Goal: Register for event/course: Register for event/course

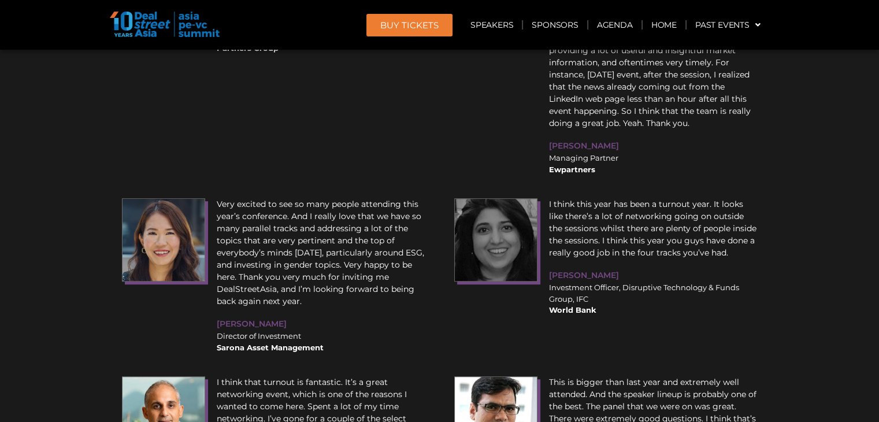
scroll to position [13824, 0]
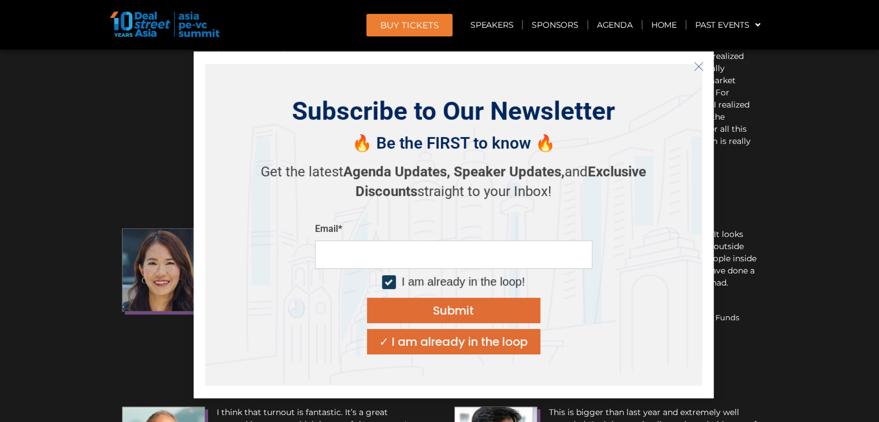
click at [698, 70] on icon "Close" at bounding box center [699, 66] width 10 height 10
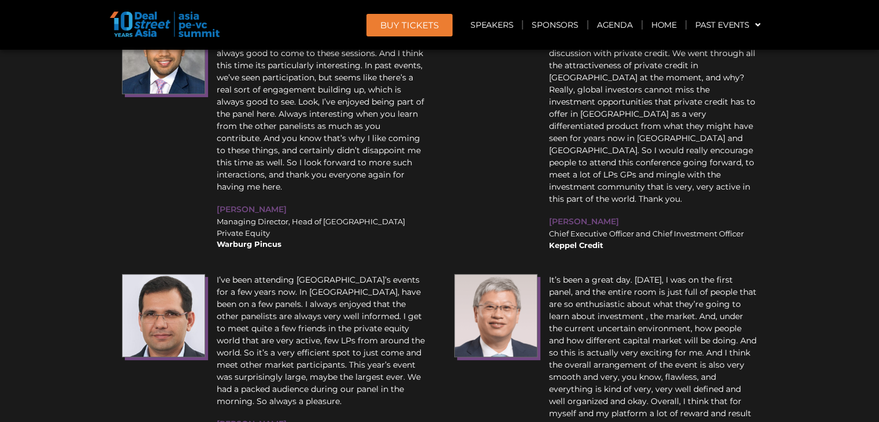
click at [435, 243] on div "I have known DealStreetAsia for 15 years and I think the firm has done really w…" at bounding box center [440, 364] width 648 height 1097
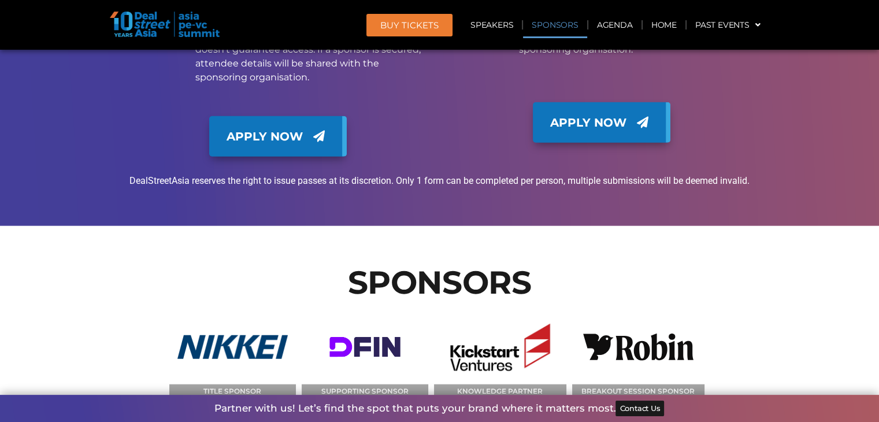
scroll to position [11609, 0]
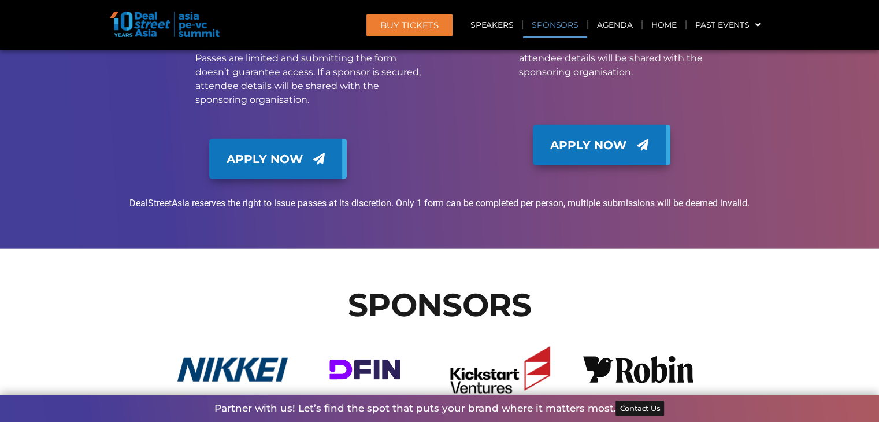
click at [465, 407] on figcaption "KNOWLEDGE PARTNER" at bounding box center [500, 414] width 132 height 14
click at [431, 332] on div "SUPPORTING SPONSOR" at bounding box center [368, 383] width 132 height 102
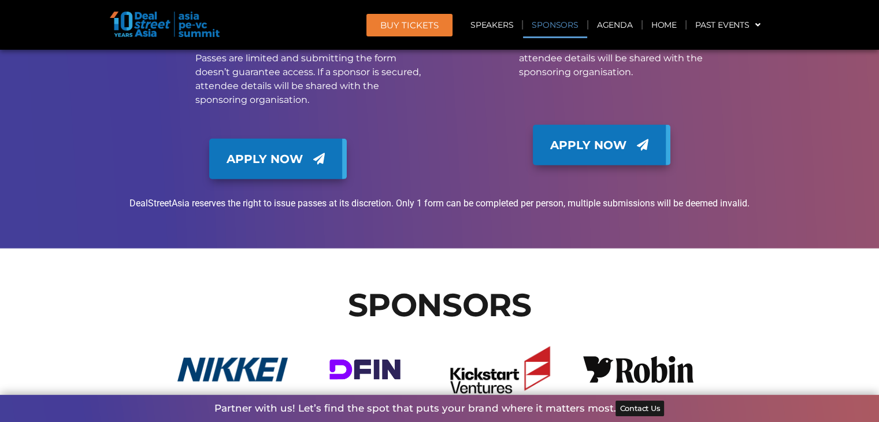
click at [432, 332] on div "SUPPORTING SPONSOR" at bounding box center [368, 383] width 132 height 102
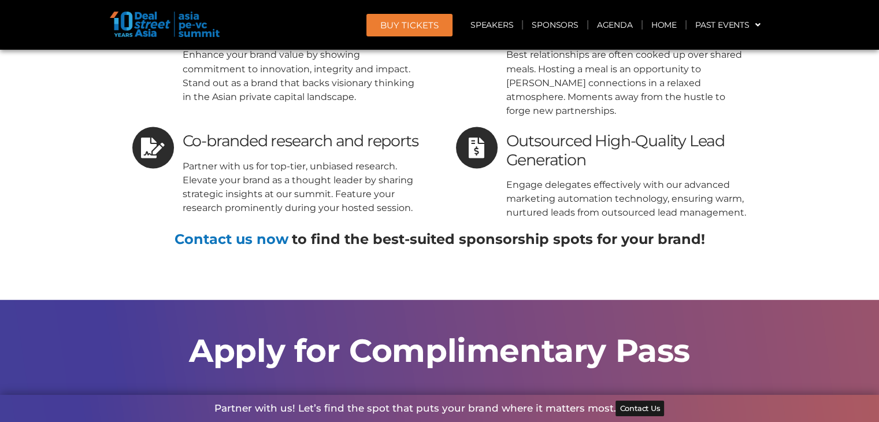
scroll to position [10870, 0]
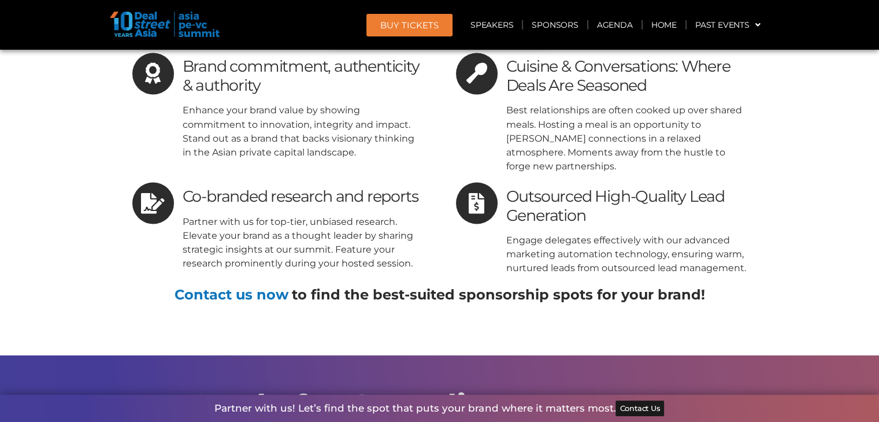
click at [432, 390] on h2 "Apply for Complimentary Pass" at bounding box center [440, 406] width 648 height 32
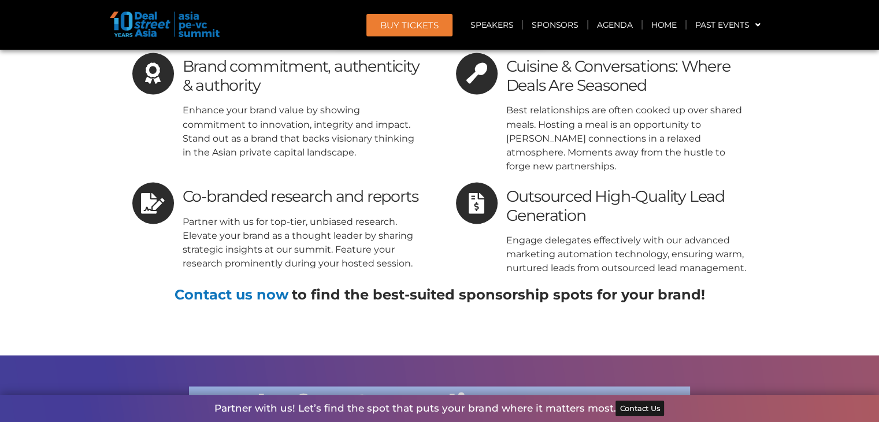
click at [432, 390] on h2 "Apply for Complimentary Pass" at bounding box center [440, 406] width 648 height 32
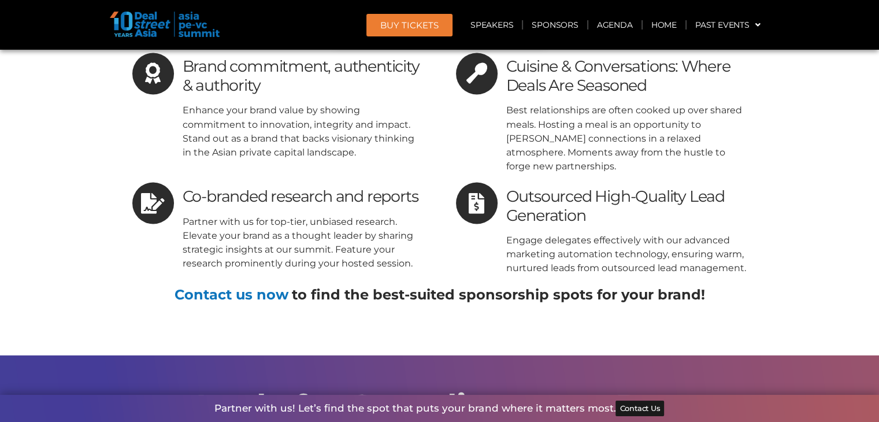
click at [433, 390] on h2 "Apply for Complimentary Pass" at bounding box center [440, 406] width 648 height 32
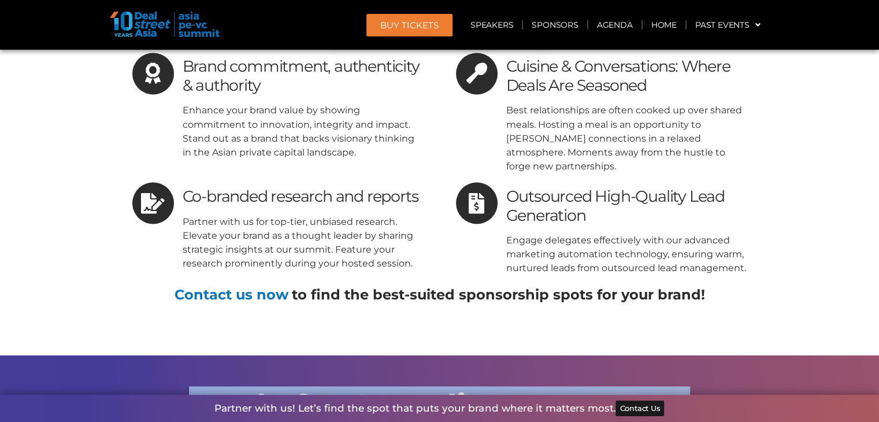
click at [433, 390] on h2 "Apply for Complimentary Pass" at bounding box center [440, 406] width 648 height 32
click at [434, 390] on h2 "Apply for Complimentary Pass" at bounding box center [440, 406] width 648 height 32
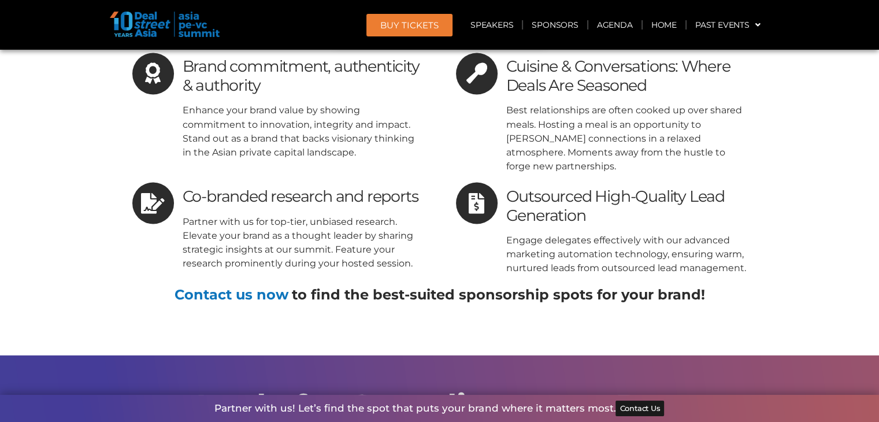
click at [435, 390] on h2 "Apply for Complimentary Pass" at bounding box center [440, 406] width 648 height 32
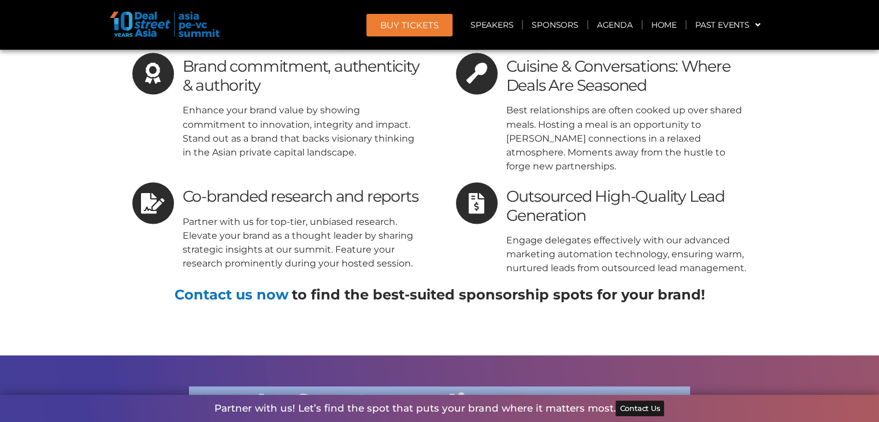
click at [435, 390] on h2 "Apply for Complimentary Pass" at bounding box center [440, 406] width 648 height 32
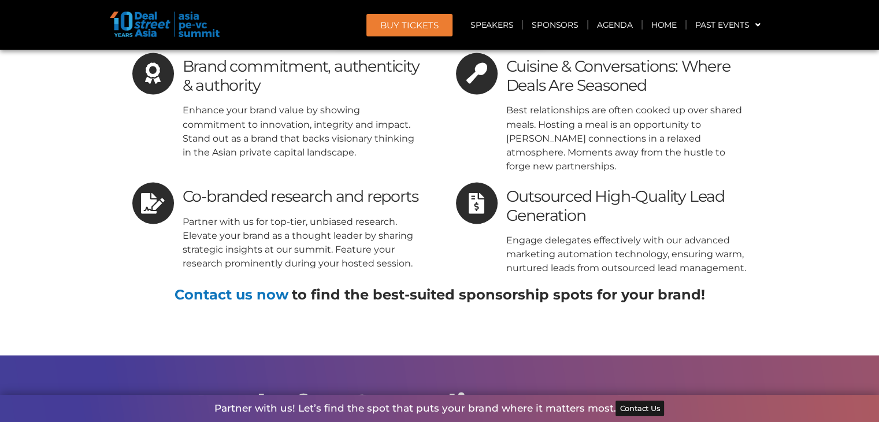
click at [437, 390] on h2 "Apply for Complimentary Pass" at bounding box center [440, 406] width 648 height 32
click at [436, 390] on h2 "Apply for Complimentary Pass" at bounding box center [440, 406] width 648 height 32
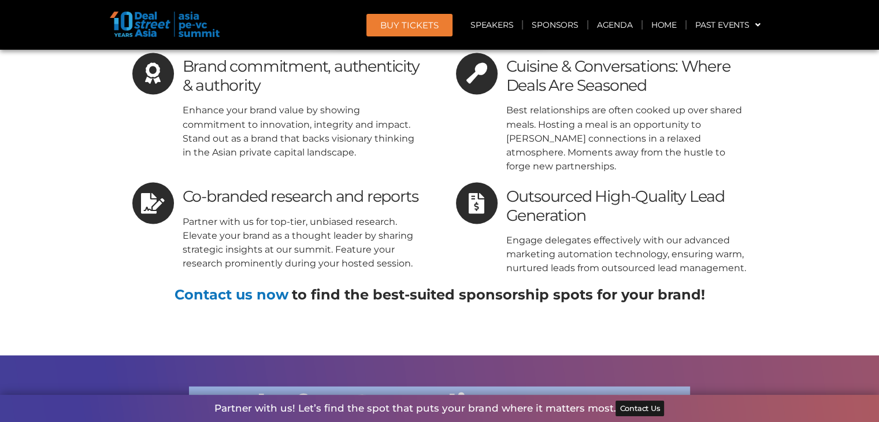
click at [436, 390] on h2 "Apply for Complimentary Pass" at bounding box center [440, 406] width 648 height 32
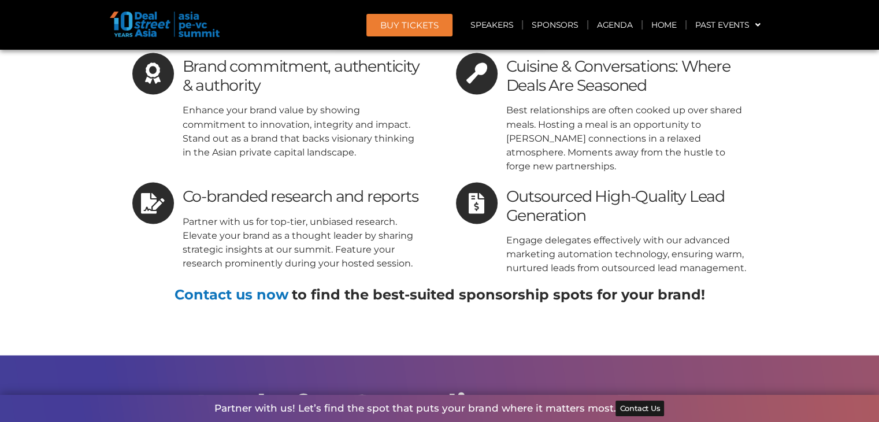
click at [438, 390] on h2 "Apply for Complimentary Pass" at bounding box center [440, 406] width 648 height 32
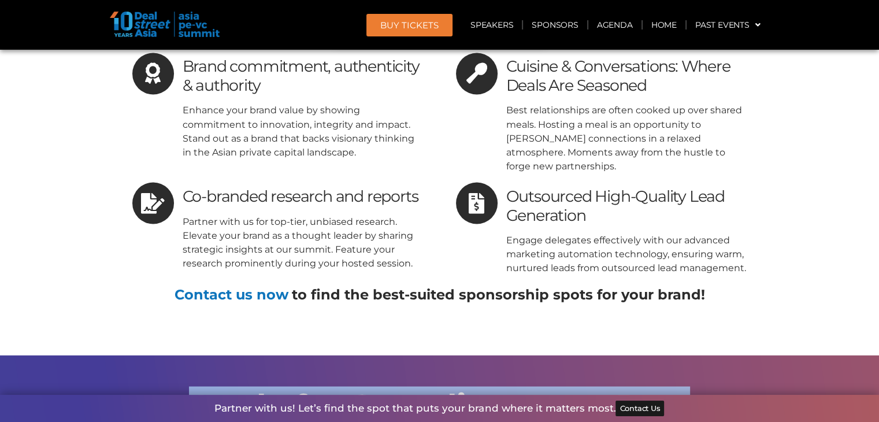
click at [438, 390] on h2 "Apply for Complimentary Pass" at bounding box center [440, 406] width 648 height 32
drag, startPoint x: 439, startPoint y: 258, endPoint x: 437, endPoint y: 238, distance: 19.8
click at [437, 390] on h2 "Apply for Complimentary Pass" at bounding box center [440, 406] width 648 height 32
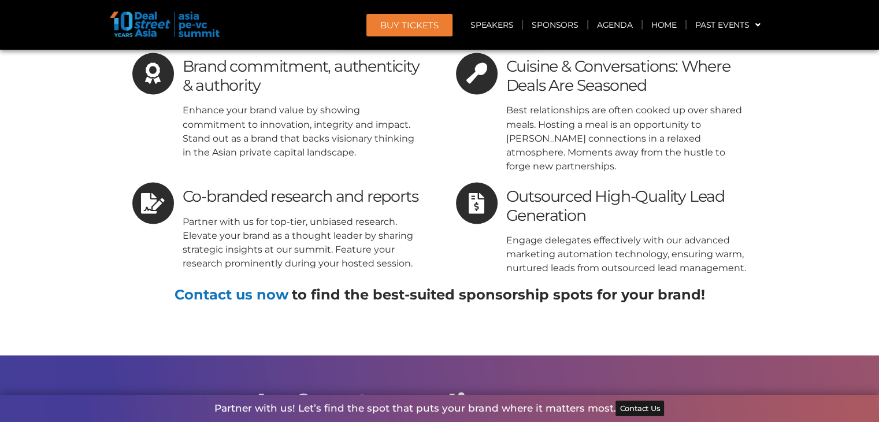
click at [437, 390] on h2 "Apply for Complimentary Pass" at bounding box center [440, 406] width 648 height 32
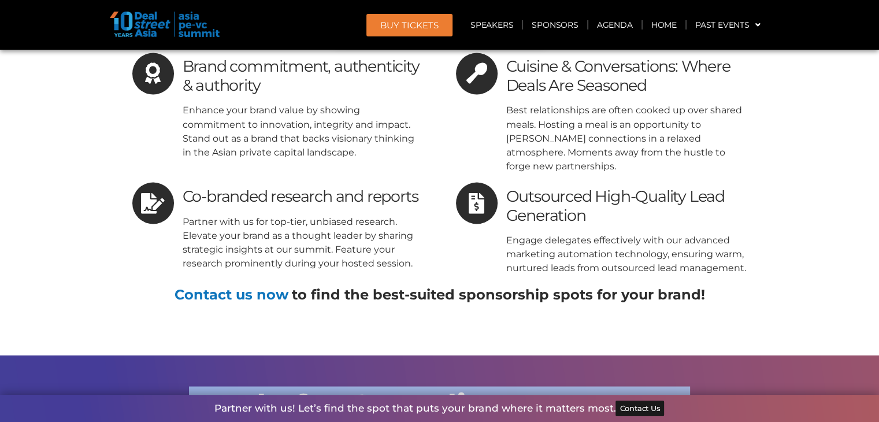
click at [437, 390] on h2 "Apply for Complimentary Pass" at bounding box center [440, 406] width 648 height 32
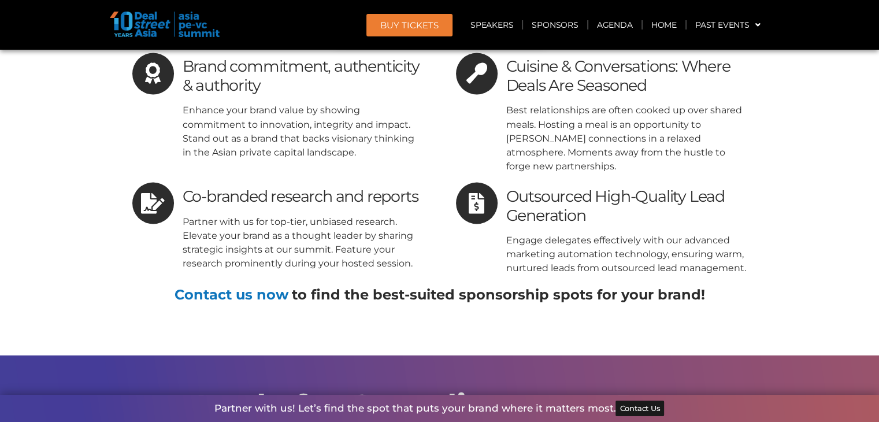
click at [437, 390] on h2 "Apply for Complimentary Pass" at bounding box center [440, 406] width 648 height 32
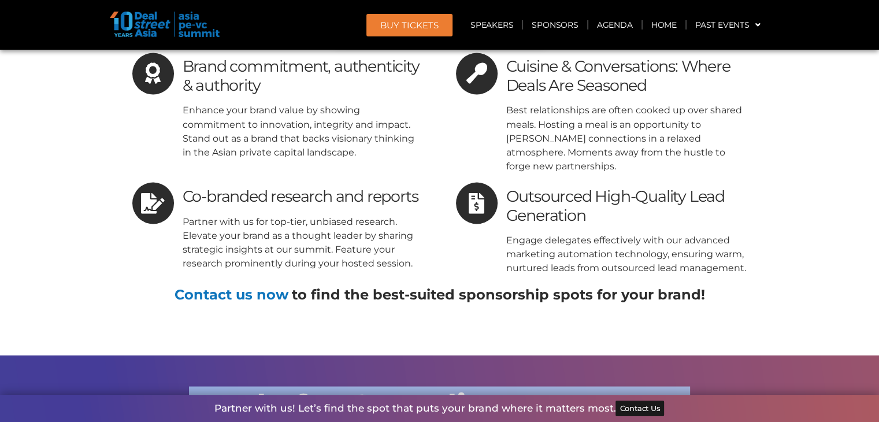
click at [437, 390] on h2 "Apply for Complimentary Pass" at bounding box center [440, 406] width 648 height 32
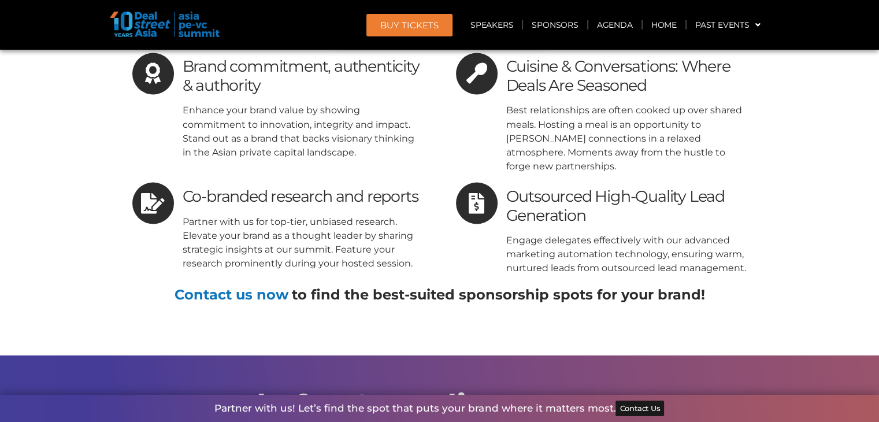
click at [437, 390] on h2 "Apply for Complimentary Pass" at bounding box center [440, 406] width 648 height 32
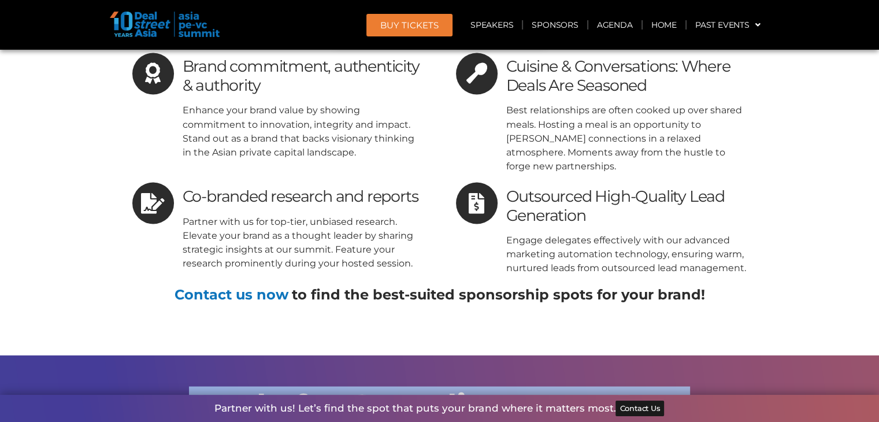
click at [437, 390] on h2 "Apply for Complimentary Pass" at bounding box center [440, 406] width 648 height 32
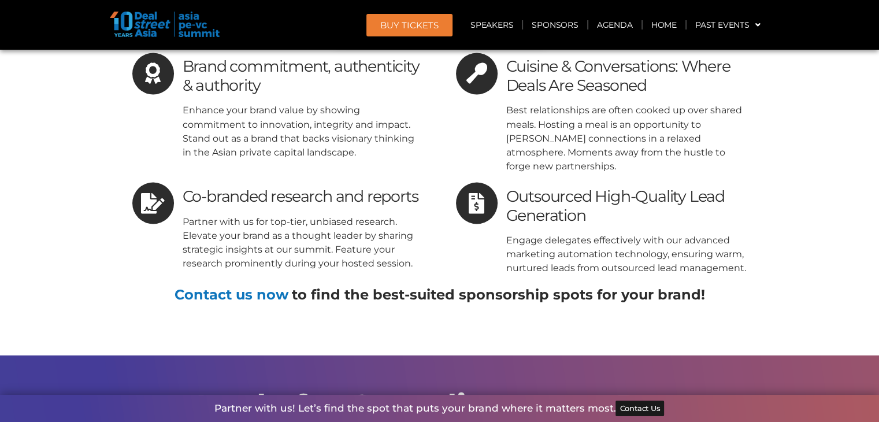
click at [439, 390] on h2 "Apply for Complimentary Pass" at bounding box center [440, 406] width 648 height 32
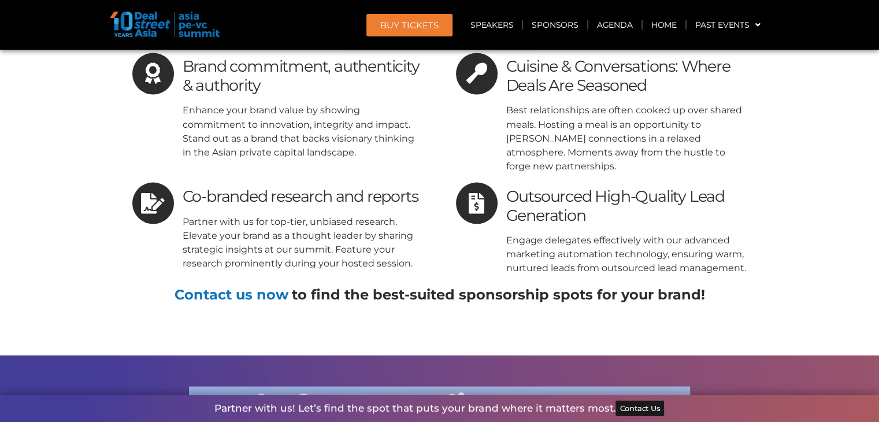
click at [439, 390] on h2 "Apply for Complimentary Pass" at bounding box center [440, 406] width 648 height 32
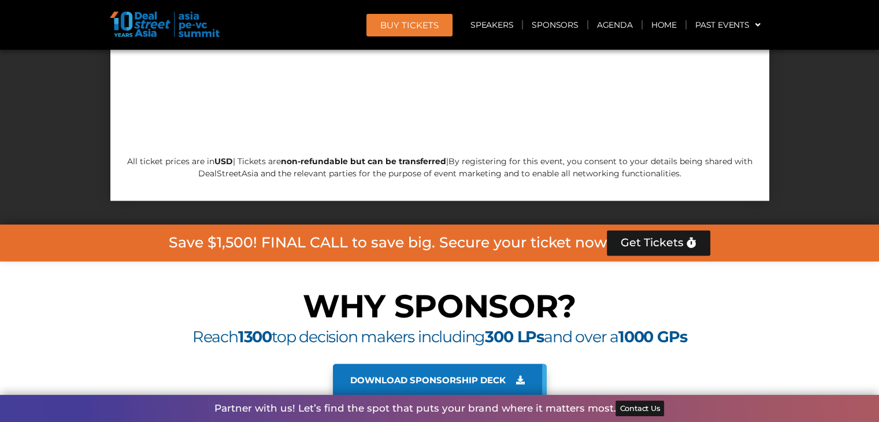
scroll to position [10501, 0]
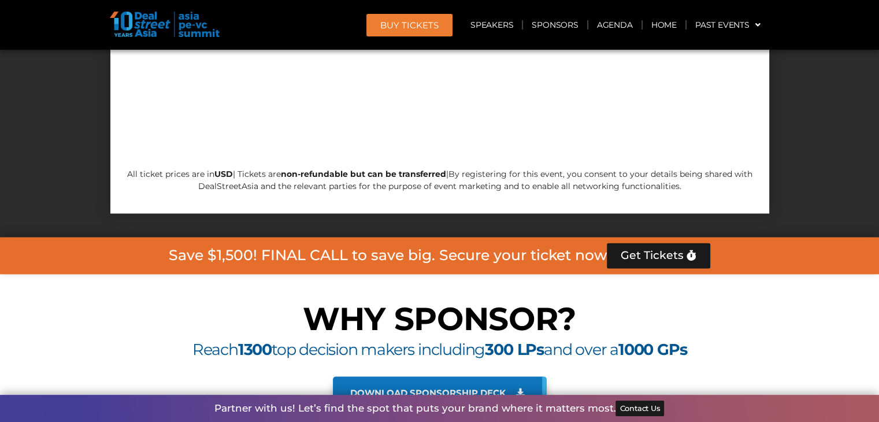
click at [437, 340] on span "Reach 1300 top decision makers including 300 LPs and over a 1000 GPs" at bounding box center [440, 349] width 494 height 19
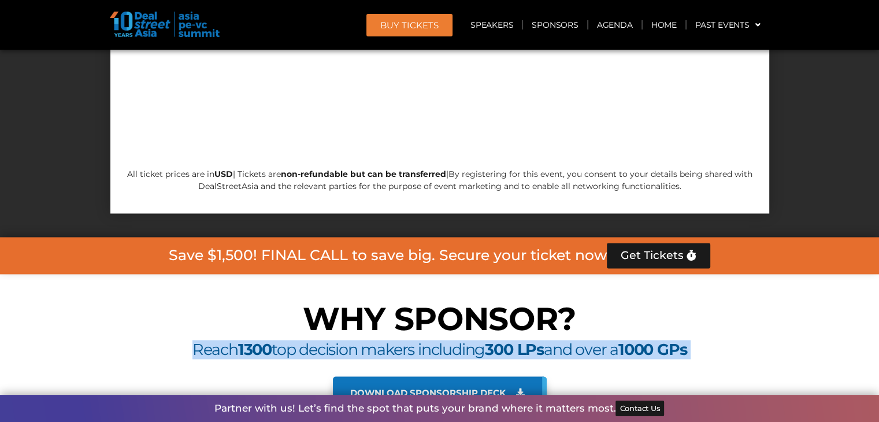
click at [437, 340] on span "Reach 1300 top decision makers including 300 LPs and over a 1000 GPs" at bounding box center [440, 349] width 494 height 19
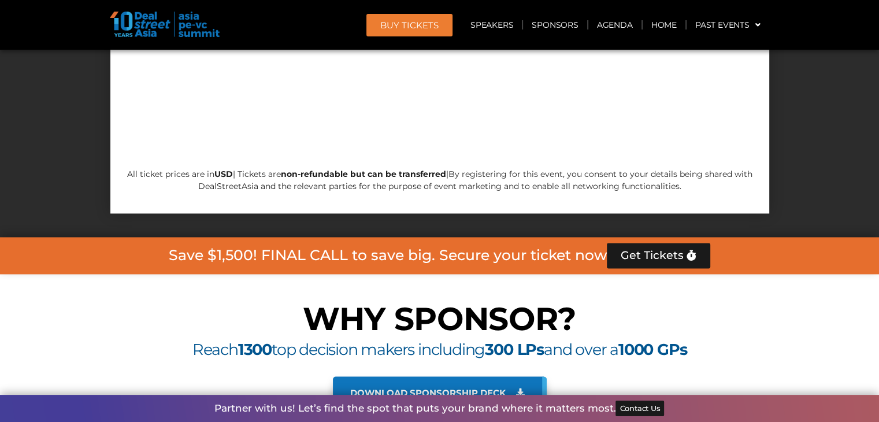
click at [441, 303] on h2 "WHY SPONSOR?" at bounding box center [440, 319] width 648 height 32
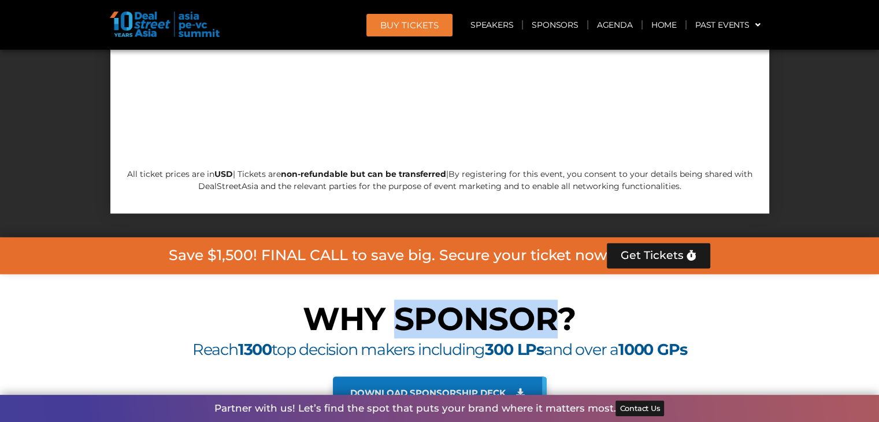
click at [441, 303] on h2 "WHY SPONSOR?" at bounding box center [440, 319] width 648 height 32
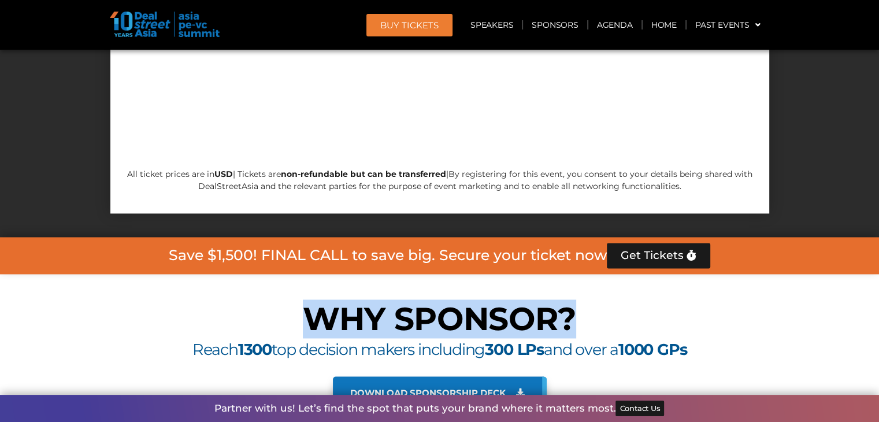
click at [441, 303] on h2 "WHY SPONSOR?" at bounding box center [440, 319] width 648 height 32
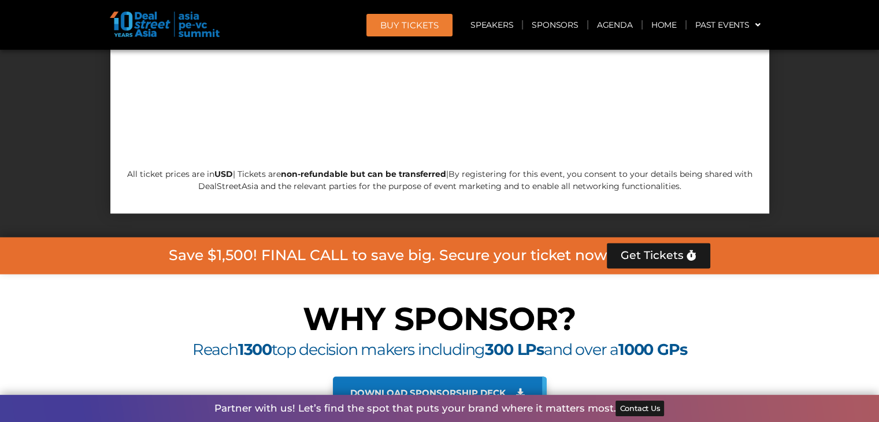
click at [441, 340] on span "Reach 1300 top decision makers including 300 LPs and over a 1000 GPs" at bounding box center [440, 349] width 494 height 19
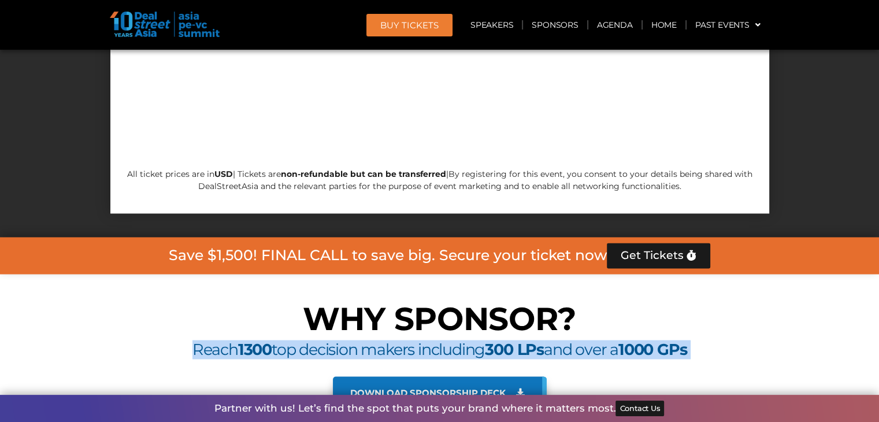
click at [441, 340] on span "Reach 1300 top decision makers including 300 LPs and over a 1000 GPs" at bounding box center [440, 349] width 494 height 19
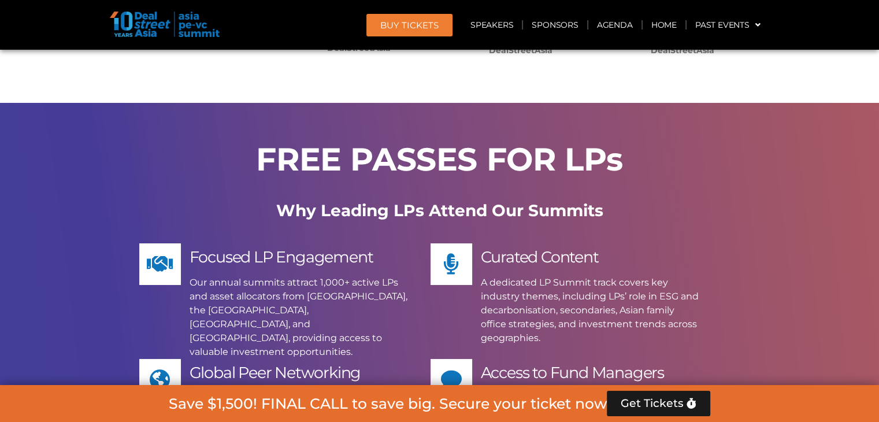
scroll to position [8714, 0]
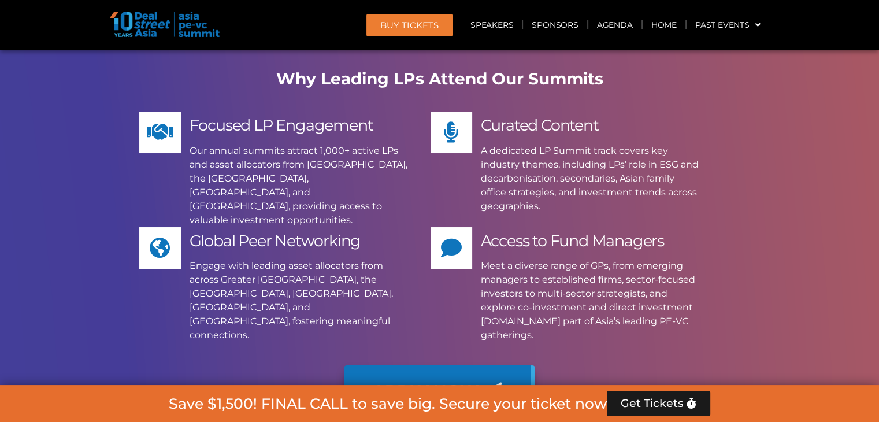
click at [450, 383] on span "Apply Now" at bounding box center [426, 391] width 106 height 16
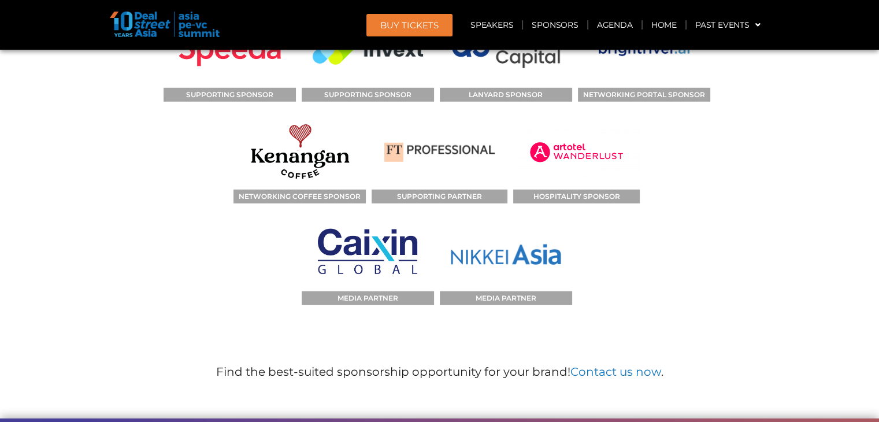
scroll to position [12152, 0]
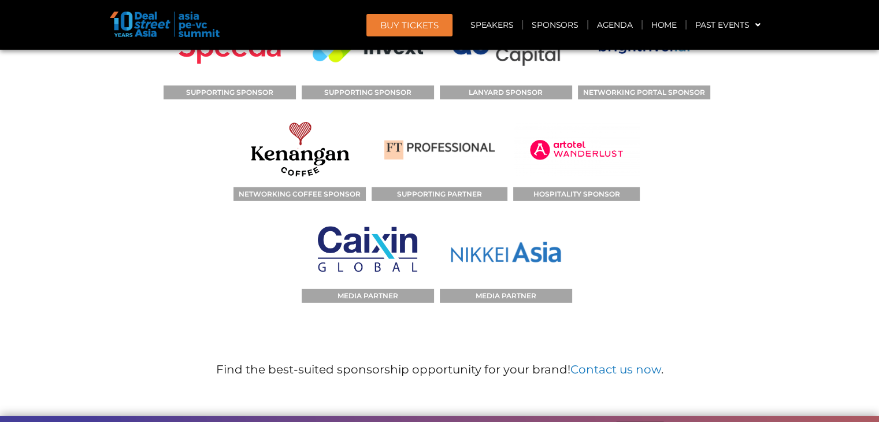
click at [622, 422] on span "Contact Us" at bounding box center [640, 430] width 40 height 8
drag, startPoint x: 634, startPoint y: 223, endPoint x: 596, endPoint y: 278, distance: 66.4
drag, startPoint x: 637, startPoint y: 225, endPoint x: 596, endPoint y: 267, distance: 58.9
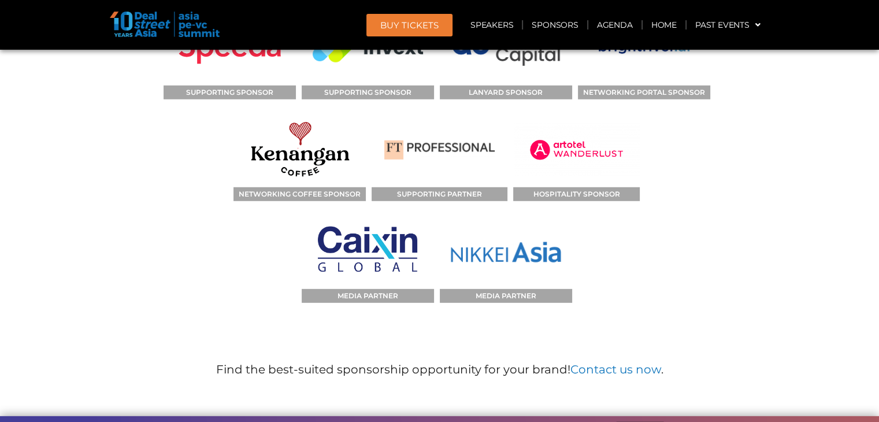
drag, startPoint x: 629, startPoint y: 227, endPoint x: 535, endPoint y: 197, distance: 98.9
click at [556, 199] on section "SPONSORS TITLE SPONSOR SUPPORTING SPONSOR KNOWLEDGE PARTNER BREAKOUT SESSION SP…" at bounding box center [439, 67] width 879 height 722
click at [404, 361] on p "Find the best-suited sponsorship opportunity for your brand! Contact us now ." at bounding box center [440, 369] width 448 height 17
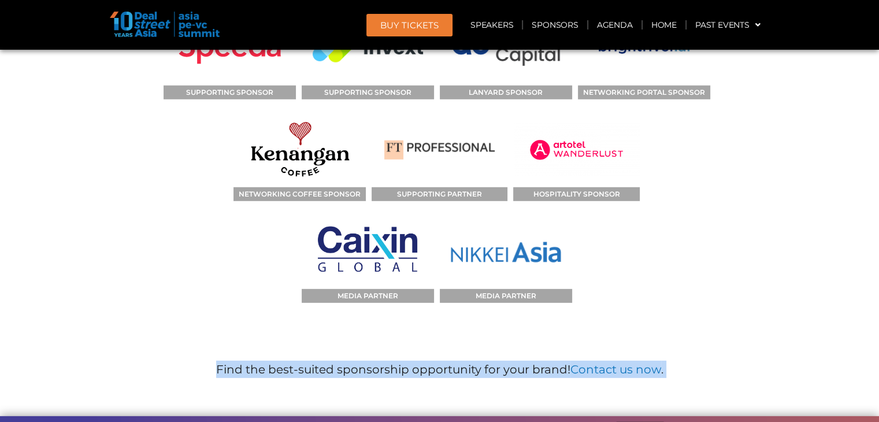
click at [404, 363] on b "Find the best-suited sponsorship opportunity for your brand! Contact us now ." at bounding box center [440, 370] width 448 height 14
click at [408, 184] on div "SPONSORS TITLE SPONSOR SUPPORTING SPONSOR KNOWLEDGE PARTNER BREAKOUT SESSION SP…" at bounding box center [439, 66] width 659 height 653
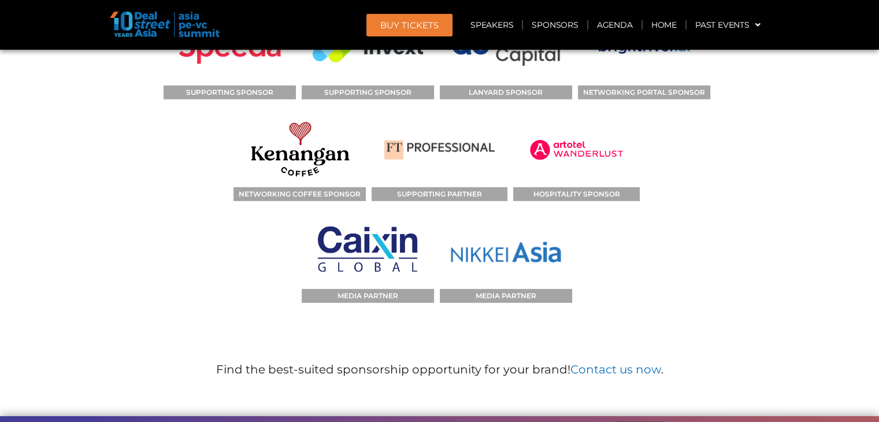
click at [412, 363] on b "Find the best-suited sponsorship opportunity for your brand! Contact us now ." at bounding box center [440, 370] width 448 height 14
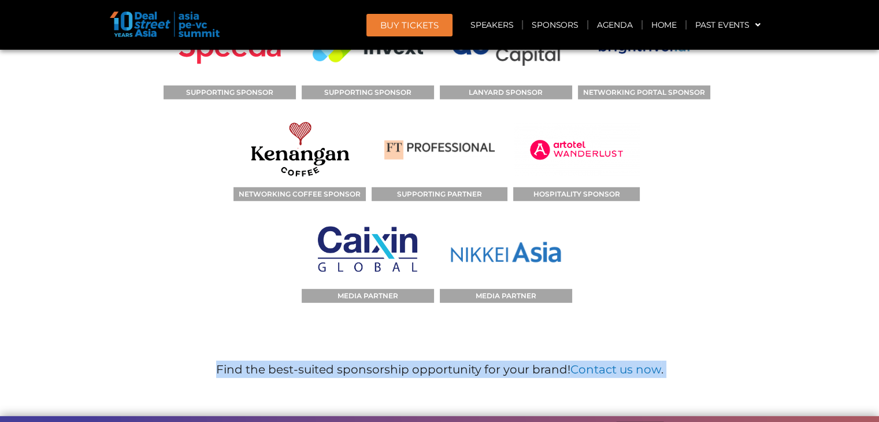
click at [412, 363] on b "Find the best-suited sponsorship opportunity for your brand! Contact us now ." at bounding box center [440, 370] width 448 height 14
drag, startPoint x: 415, startPoint y: 190, endPoint x: 417, endPoint y: 199, distance: 9.4
click at [415, 190] on section "SPONSORS TITLE SPONSOR SUPPORTING SPONSOR KNOWLEDGE PARTNER BREAKOUT SESSION SP…" at bounding box center [439, 67] width 879 height 722
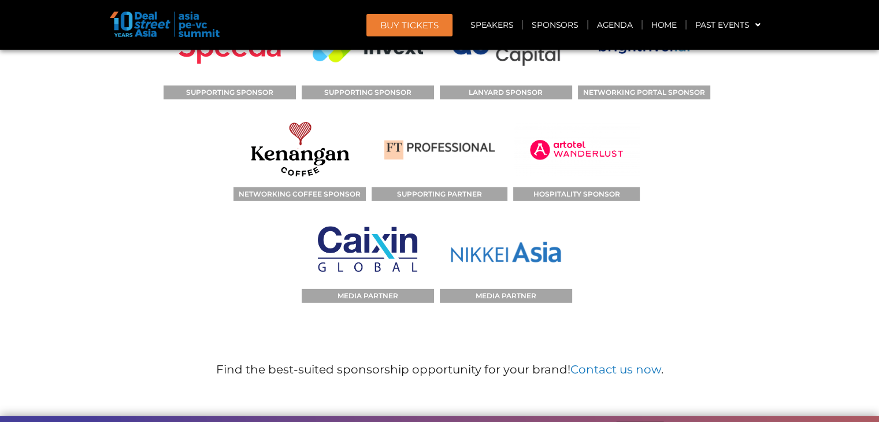
click at [416, 422] on h6 "Partner with us! Let’s find the spot that puts your brand where it matters most." at bounding box center [415, 430] width 401 height 10
click at [425, 199] on section "SPONSORS TITLE SPONSOR SUPPORTING SPONSOR KNOWLEDGE PARTNER BREAKOUT SESSION SP…" at bounding box center [439, 67] width 879 height 722
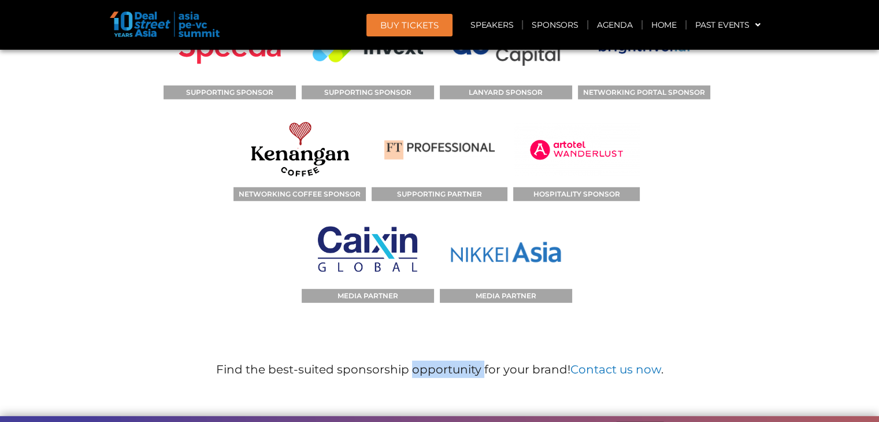
click at [425, 199] on section "SPONSORS TITLE SPONSOR SUPPORTING SPONSOR KNOWLEDGE PARTNER BREAKOUT SESSION SP…" at bounding box center [439, 67] width 879 height 722
click at [426, 363] on b "Find the best-suited sponsorship opportunity for your brand! Contact us now ." at bounding box center [440, 370] width 448 height 14
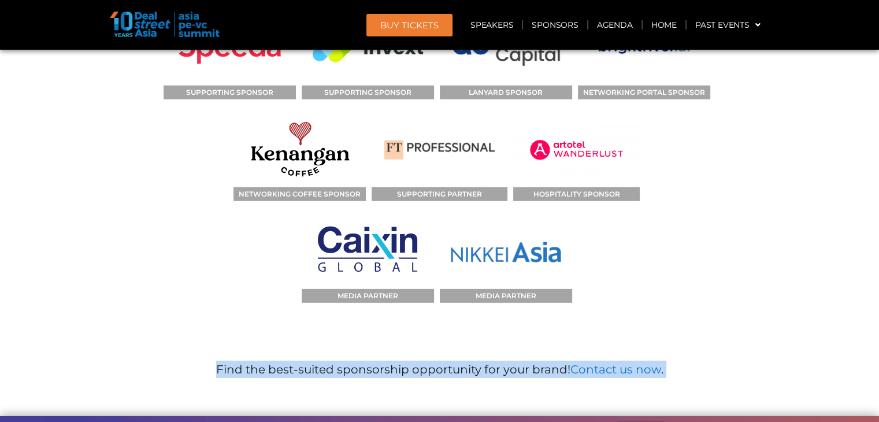
click at [426, 363] on b "Find the best-suited sponsorship opportunity for your brand! Contact us now ." at bounding box center [440, 370] width 448 height 14
click at [431, 184] on div "SPONSORS TITLE SPONSOR SUPPORTING SPONSOR KNOWLEDGE PARTNER BREAKOUT SESSION SP…" at bounding box center [439, 66] width 659 height 653
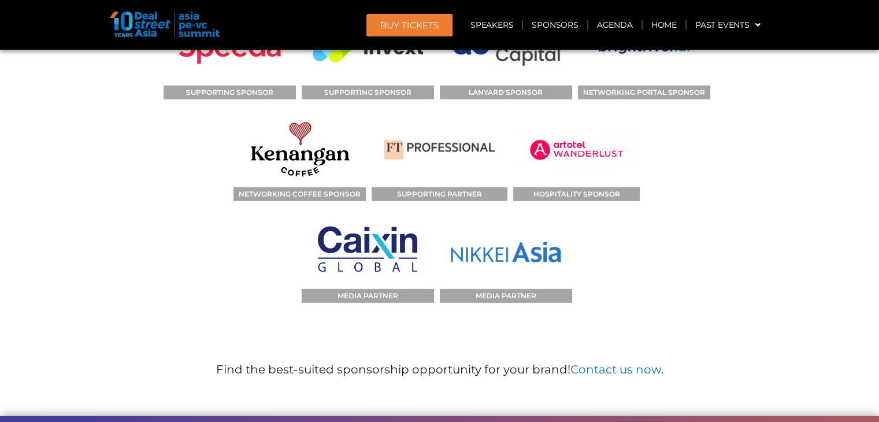
click at [508, 363] on b "Find the best-suited sponsorship opportunity for your brand! Contact us now ." at bounding box center [440, 370] width 448 height 14
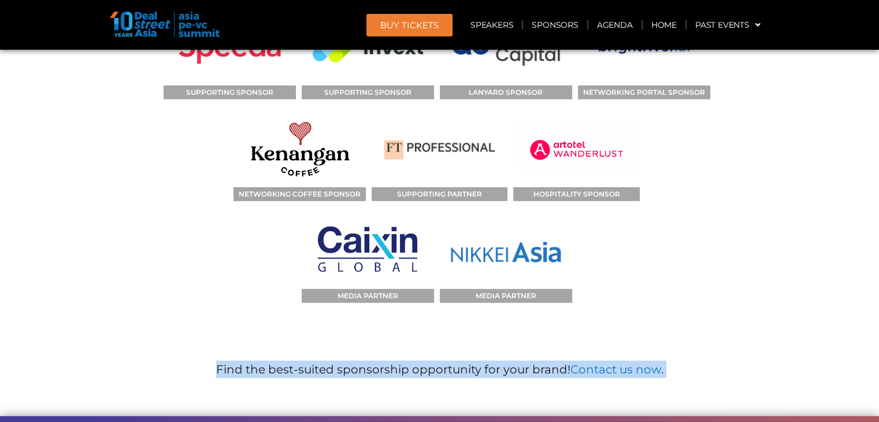
click at [508, 363] on b "Find the best-suited sponsorship opportunity for your brand! Contact us now ." at bounding box center [440, 370] width 448 height 14
click at [497, 343] on div "Find the best-suited sponsorship opportunity for your brand! Contact us now ." at bounding box center [440, 365] width 448 height 44
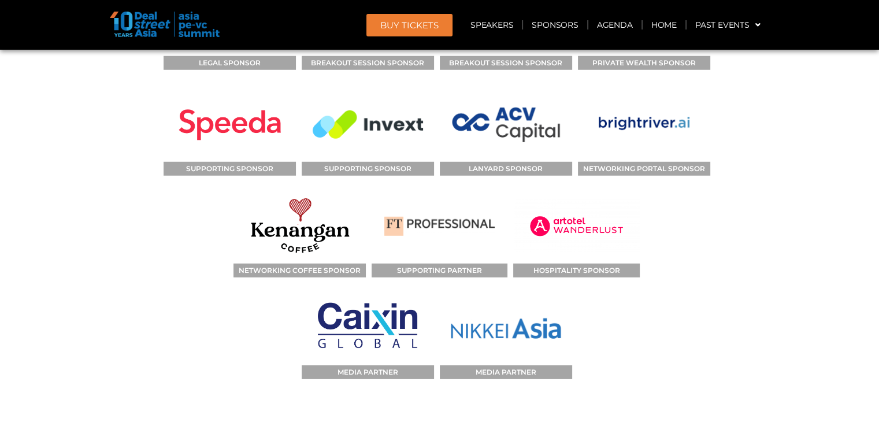
scroll to position [12094, 0]
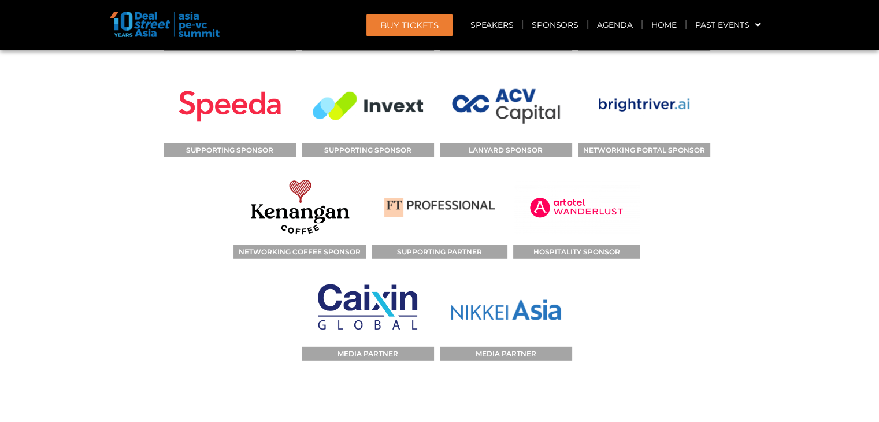
click at [372, 420] on b "Find the best-suited sponsorship opportunity for your brand! Contact us now ." at bounding box center [440, 427] width 448 height 14
click at [769, 177] on section "SPONSORS TITLE SPONSOR SUPPORTING SPONSOR KNOWLEDGE PARTNER BREAKOUT SESSION SP…" at bounding box center [439, 125] width 879 height 722
